Goal: Information Seeking & Learning: Find specific fact

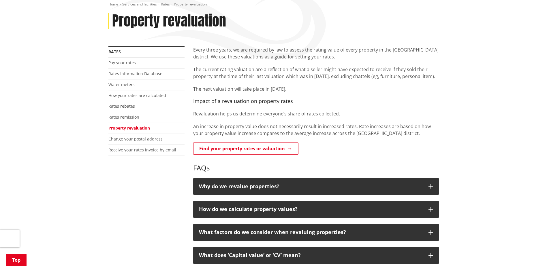
scroll to position [87, 0]
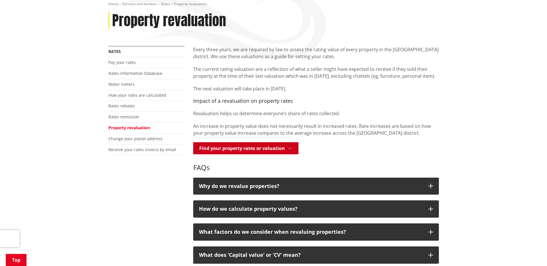
click at [249, 145] on link "Find your property rates or valuation" at bounding box center [245, 148] width 105 height 12
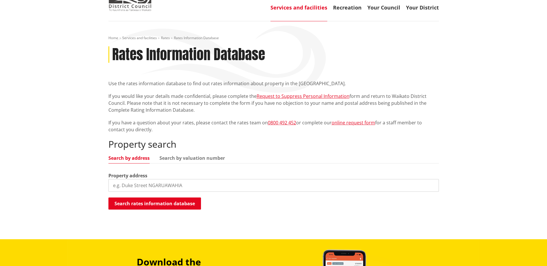
scroll to position [58, 0]
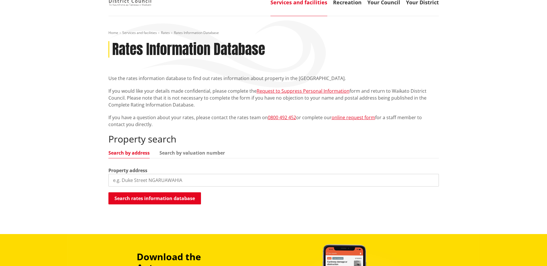
click at [189, 176] on input "search" at bounding box center [273, 180] width 330 height 13
click at [193, 179] on input "search" at bounding box center [273, 180] width 330 height 13
paste input "5445 State Hwy 29"
click at [166, 197] on button "Search rates information database" at bounding box center [154, 199] width 93 height 12
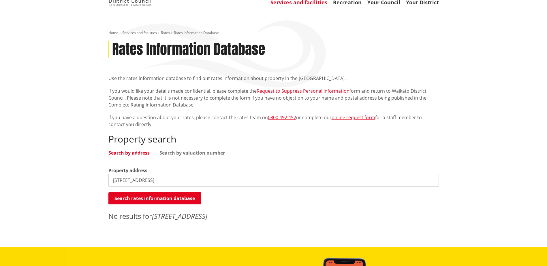
click at [157, 182] on input "5445 State Hwy 29" at bounding box center [273, 180] width 330 height 13
click at [127, 180] on input "5445 State Highway 29" at bounding box center [273, 180] width 330 height 13
click at [148, 195] on button "Search rates information database" at bounding box center [154, 199] width 93 height 12
click at [166, 179] on input "5445 SH29" at bounding box center [273, 180] width 330 height 13
drag, startPoint x: 131, startPoint y: 181, endPoint x: 90, endPoint y: 175, distance: 41.4
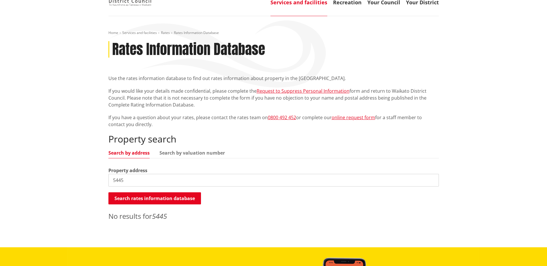
click at [90, 175] on div "Home Services and facilities Rates Rates Information Database Rates Information…" at bounding box center [273, 132] width 547 height 232
drag, startPoint x: 130, startPoint y: 182, endPoint x: 78, endPoint y: 179, distance: 52.3
click at [78, 179] on div "Home Services and facilities Rates Rates Information Database Rates Information…" at bounding box center [273, 132] width 547 height 232
drag, startPoint x: 130, startPoint y: 178, endPoint x: 84, endPoint y: 177, distance: 45.3
click at [84, 177] on div "Home Services and facilities Rates Rates Information Database Rates Information…" at bounding box center [273, 132] width 547 height 232
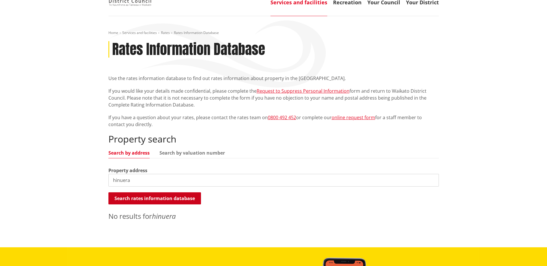
click at [141, 198] on button "Search rates information database" at bounding box center [154, 199] width 93 height 12
drag, startPoint x: 141, startPoint y: 182, endPoint x: 91, endPoint y: 178, distance: 50.4
click at [91, 178] on div "Home Services and facilities Rates Rates Information Database Rates Information…" at bounding box center [273, 132] width 547 height 232
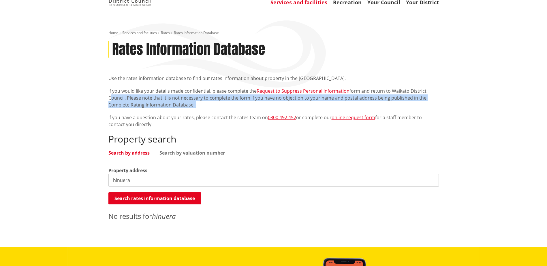
drag, startPoint x: 73, startPoint y: 101, endPoint x: 74, endPoint y: 119, distance: 18.5
click at [74, 119] on div "Home Services and facilities Rates Rates Information Database Rates Information…" at bounding box center [273, 132] width 547 height 232
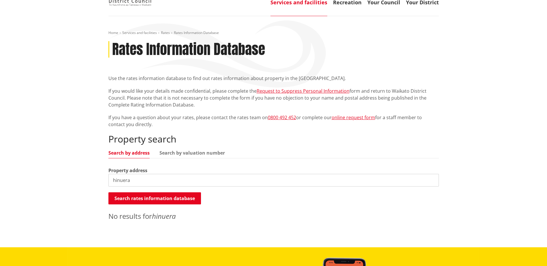
drag, startPoint x: 142, startPoint y: 180, endPoint x: 101, endPoint y: 176, distance: 41.4
click at [101, 176] on div "Home Services and facilities Rates Rates Information Database Rates Information…" at bounding box center [273, 132] width 547 height 232
click at [165, 194] on button "Search rates information database" at bounding box center [154, 199] width 93 height 12
click at [168, 180] on input "state highway 29" at bounding box center [273, 180] width 330 height 13
drag, startPoint x: 181, startPoint y: 179, endPoint x: 92, endPoint y: 176, distance: 88.6
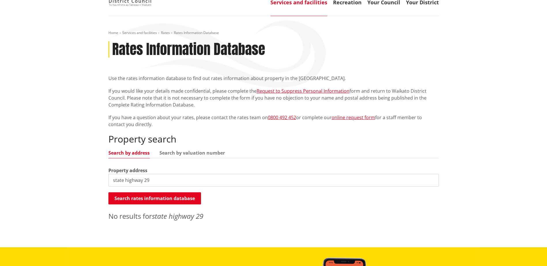
click at [92, 175] on div "Home Services and facilities Rates Rates Information Database Rates Information…" at bounding box center [273, 132] width 547 height 232
click at [169, 200] on button "Search rates information database" at bounding box center [154, 199] width 93 height 12
click at [151, 181] on input "16 Pitt Street" at bounding box center [273, 180] width 330 height 13
drag, startPoint x: 165, startPoint y: 181, endPoint x: 120, endPoint y: 183, distance: 45.3
click at [120, 183] on input "16 Pitt Street" at bounding box center [273, 180] width 330 height 13
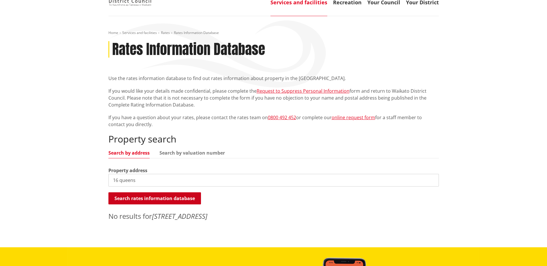
click at [149, 199] on button "Search rates information database" at bounding box center [154, 199] width 93 height 12
click at [149, 183] on input "16 queens" at bounding box center [273, 180] width 330 height 13
drag, startPoint x: 141, startPoint y: 180, endPoint x: 65, endPoint y: 169, distance: 77.0
click at [65, 169] on div "Home Services and facilities Rates Rates Information Database Rates Information…" at bounding box center [273, 132] width 547 height 232
type input "karapiro"
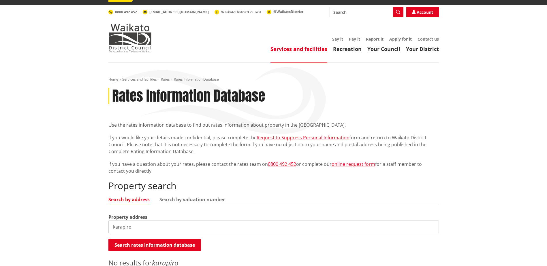
scroll to position [0, 0]
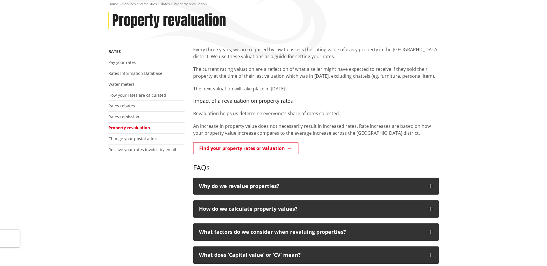
scroll to position [87, 0]
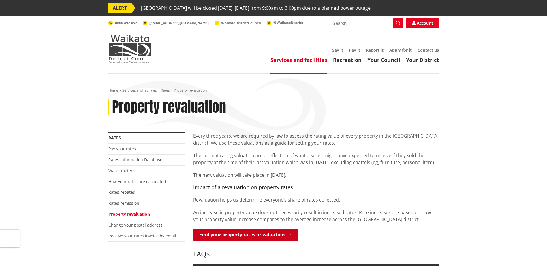
click at [264, 232] on link "Find your property rates or valuation" at bounding box center [245, 235] width 105 height 12
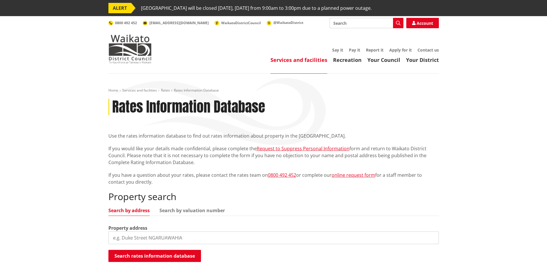
click at [145, 234] on input "search" at bounding box center [273, 238] width 330 height 13
type input "karapiro 3472"
click at [176, 257] on button "Search rates information database" at bounding box center [154, 256] width 93 height 12
click at [169, 235] on input "search" at bounding box center [273, 238] width 330 height 13
type input "karapiro"
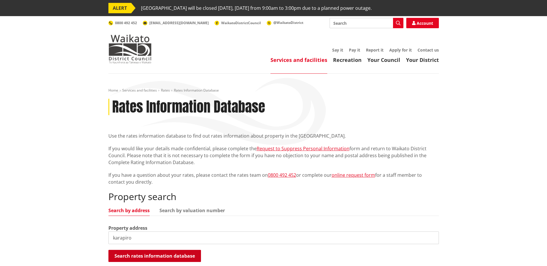
click at [155, 258] on button "Search rates information database" at bounding box center [154, 256] width 93 height 12
